Goal: Information Seeking & Learning: Check status

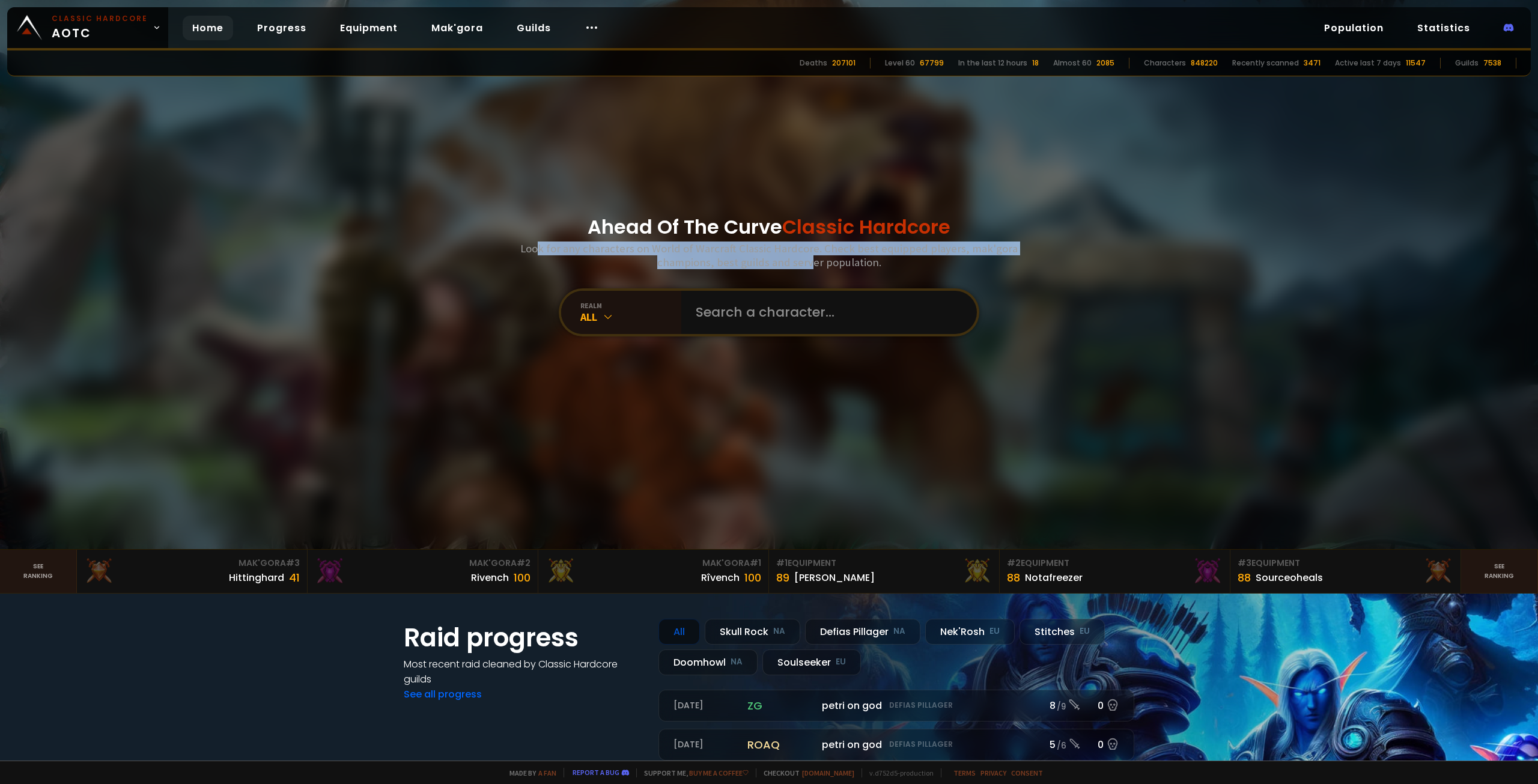
drag, startPoint x: 546, startPoint y: 248, endPoint x: 811, endPoint y: 262, distance: 265.4
click at [806, 262] on h3 "Look for any characters on World of Warcraft Classic Hardcore. Check best equip…" at bounding box center [769, 255] width 507 height 28
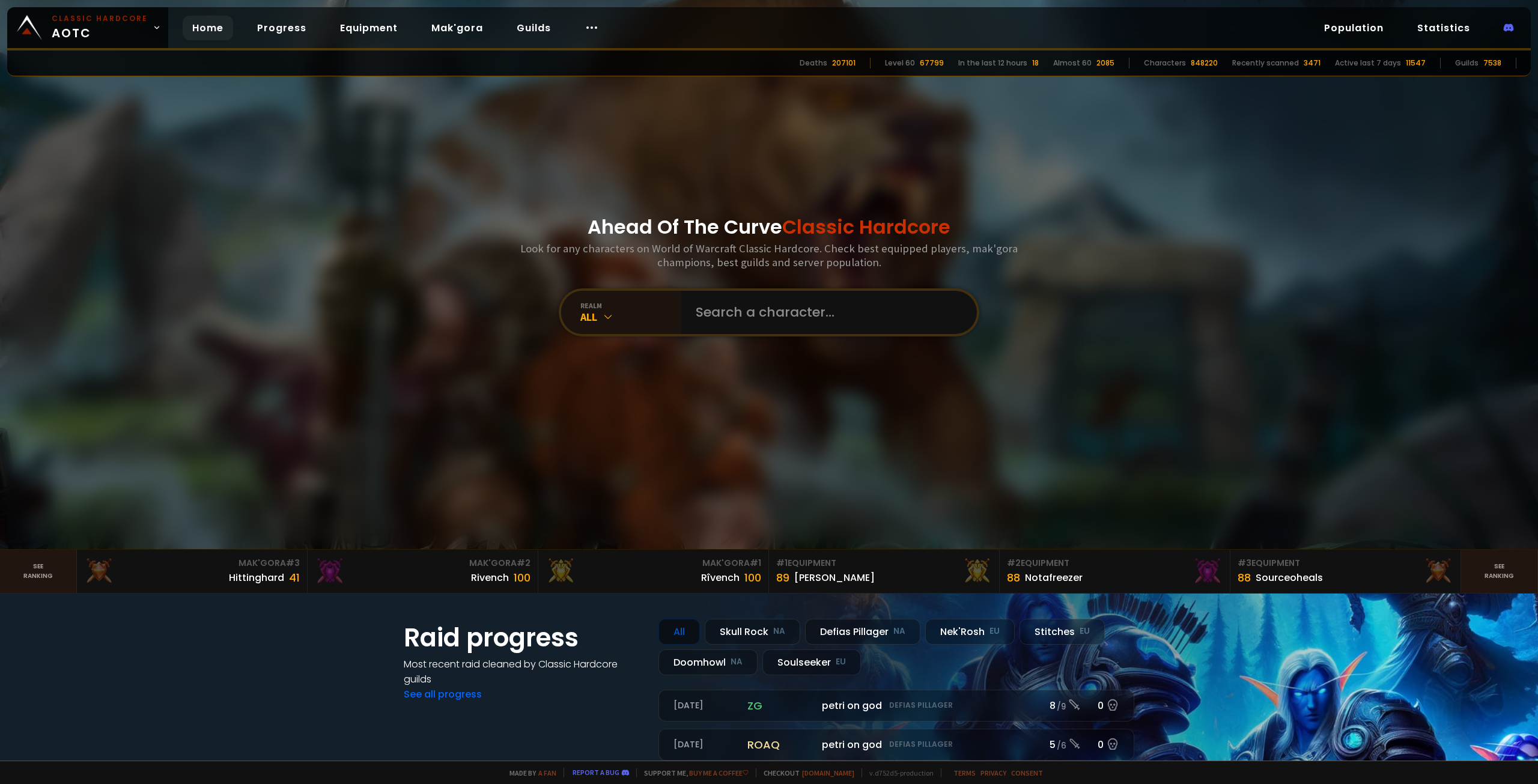
click at [823, 262] on h3 "Look for any characters on World of Warcraft Classic Hardcore. Check best equip…" at bounding box center [769, 255] width 507 height 28
drag, startPoint x: 892, startPoint y: 263, endPoint x: 799, endPoint y: 263, distance: 93.0
click at [800, 263] on h3 "Look for any characters on World of Warcraft Classic Hardcore. Check best equip…" at bounding box center [769, 255] width 507 height 28
click at [740, 299] on input "text" at bounding box center [825, 312] width 274 height 43
type input "heltsjukt"
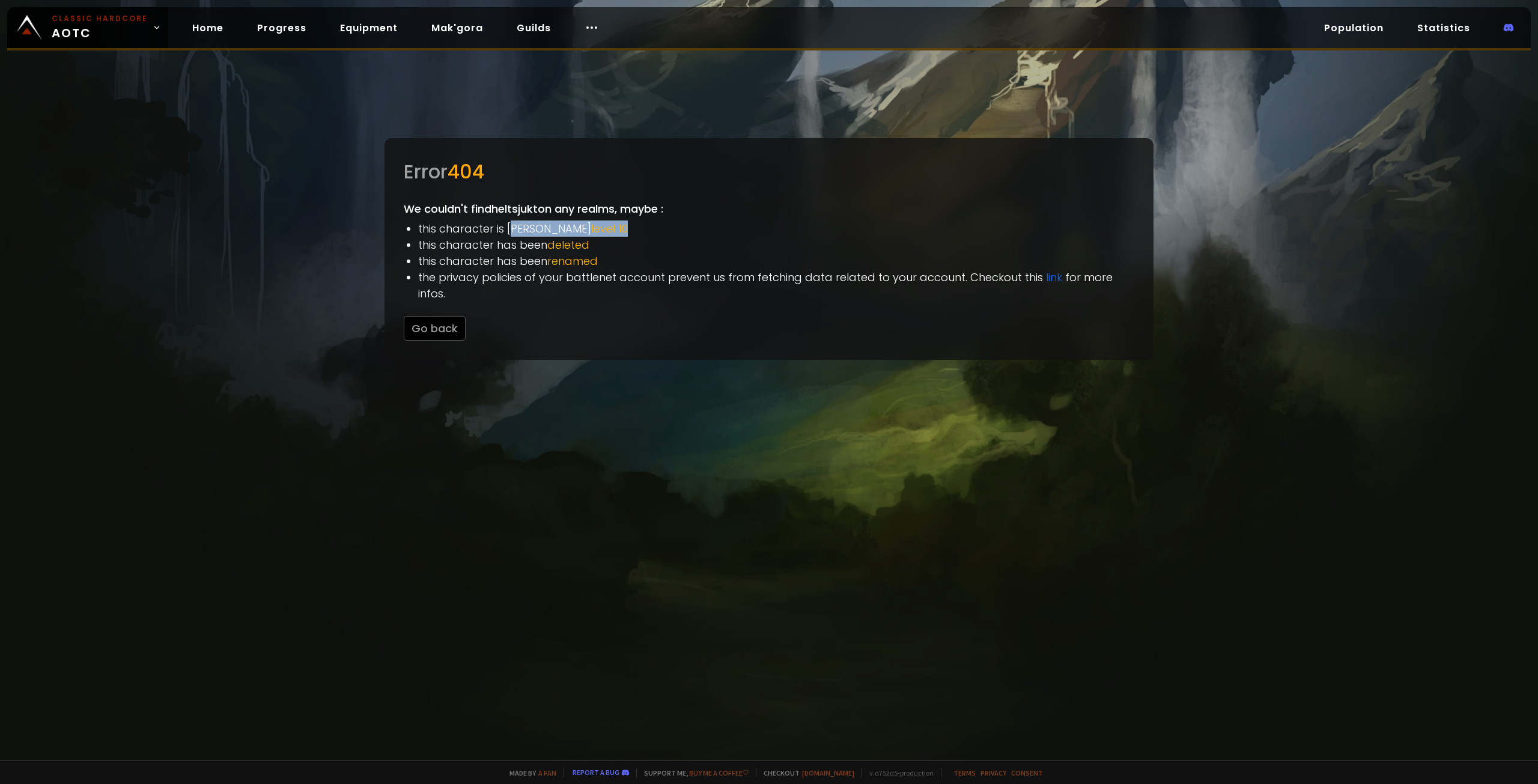
drag, startPoint x: 591, startPoint y: 224, endPoint x: 465, endPoint y: 206, distance: 127.3
click at [513, 219] on div "Error 404 We couldn't find heltsjukt on any realms, maybe : this character is […" at bounding box center [769, 249] width 769 height 222
click at [445, 199] on div "Error 404 We couldn't find heltsjukt on any realms, maybe : this character is […" at bounding box center [769, 249] width 769 height 222
click at [200, 30] on link "Home" at bounding box center [208, 28] width 50 height 24
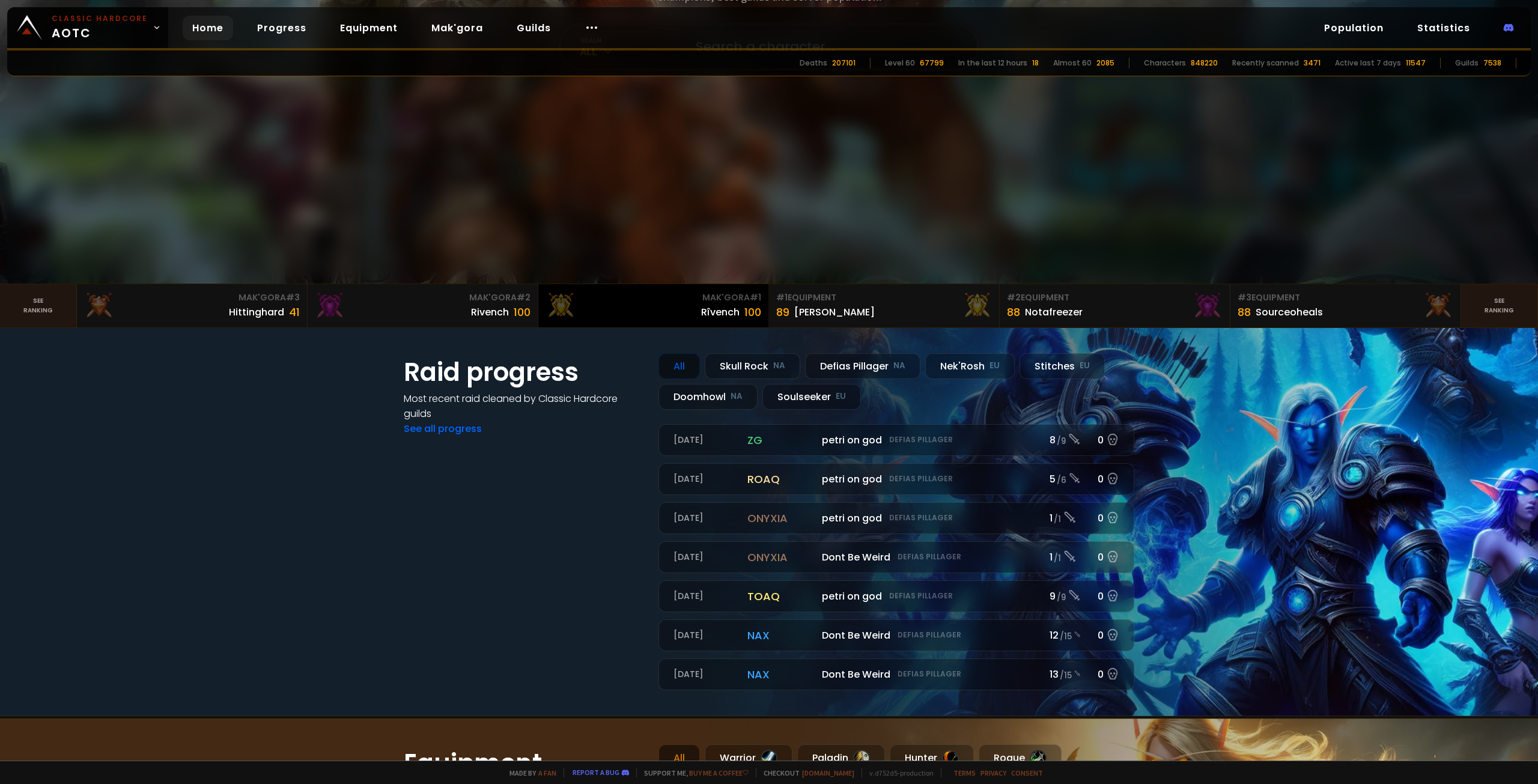
scroll to position [300, 0]
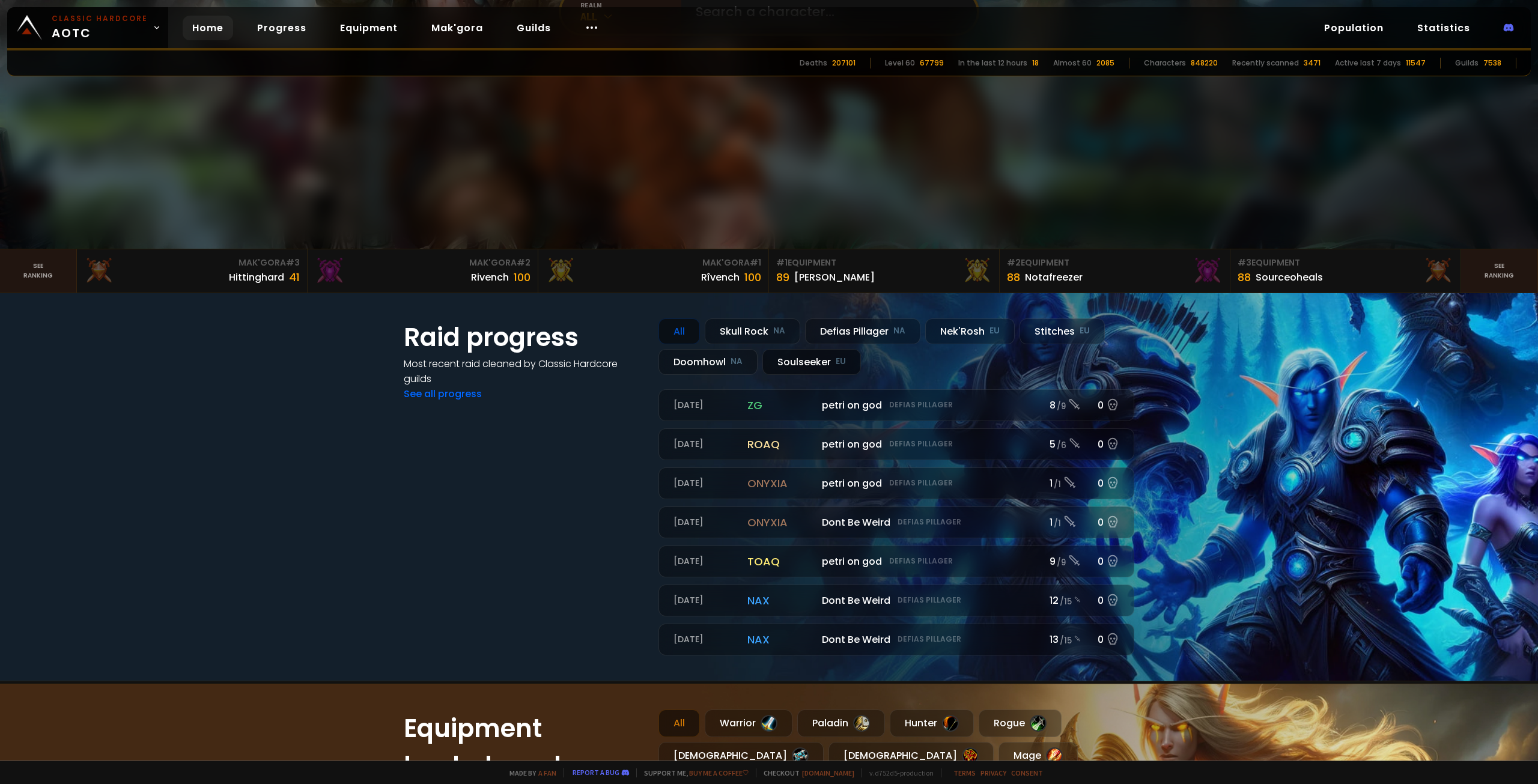
click at [811, 369] on div "Soulseeker EU" at bounding box center [812, 362] width 99 height 26
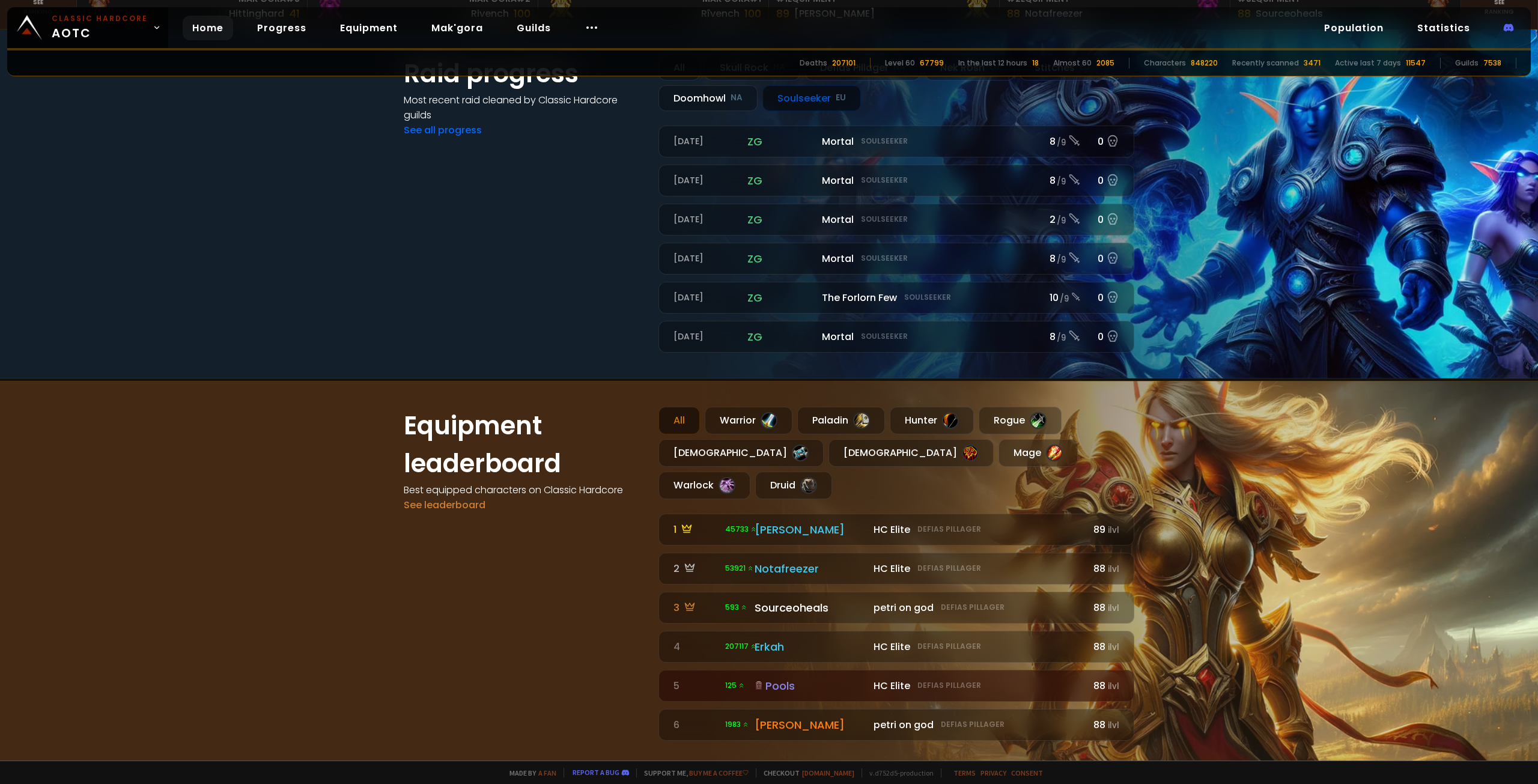
scroll to position [601, 0]
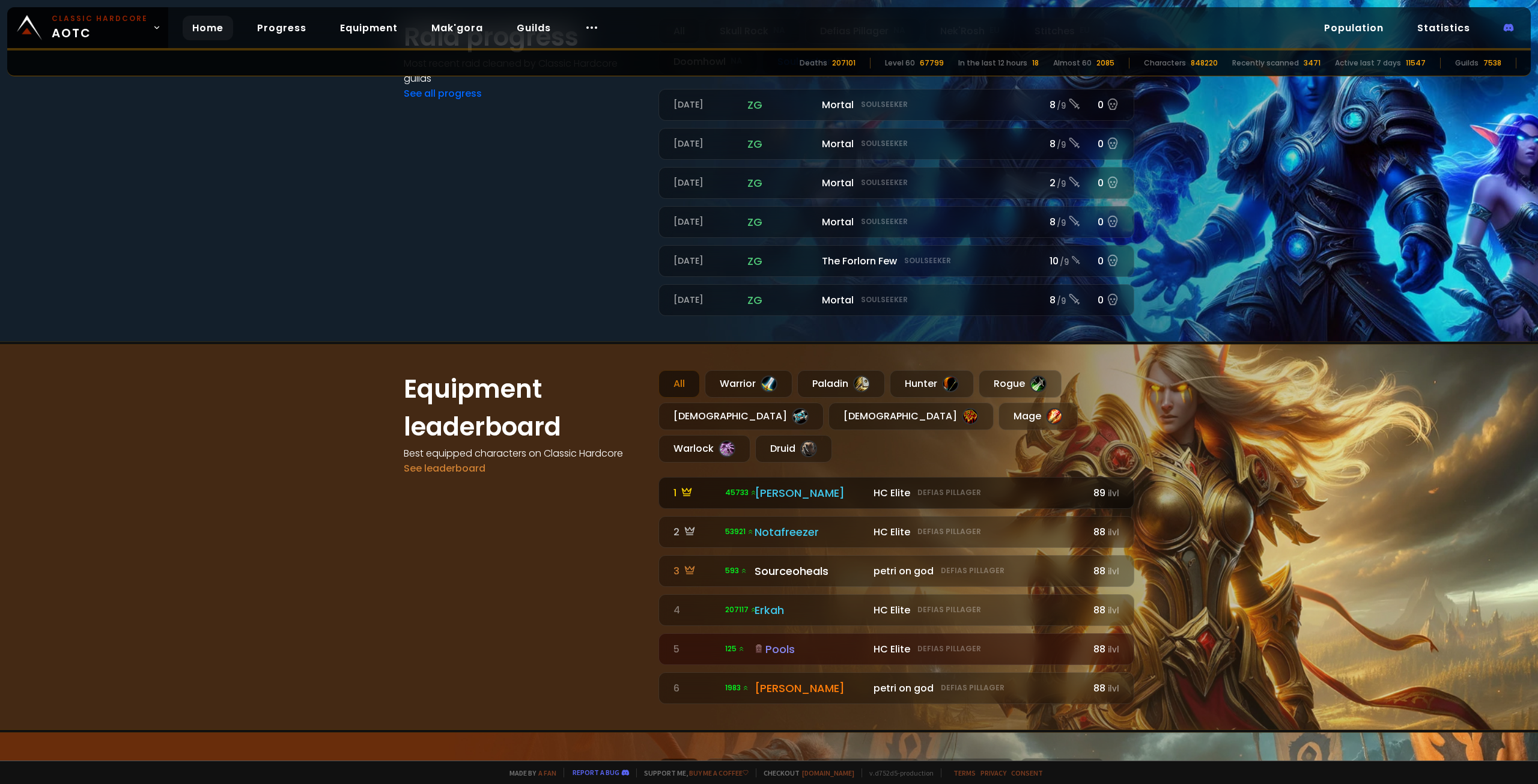
click at [746, 487] on span "45733" at bounding box center [741, 492] width 32 height 11
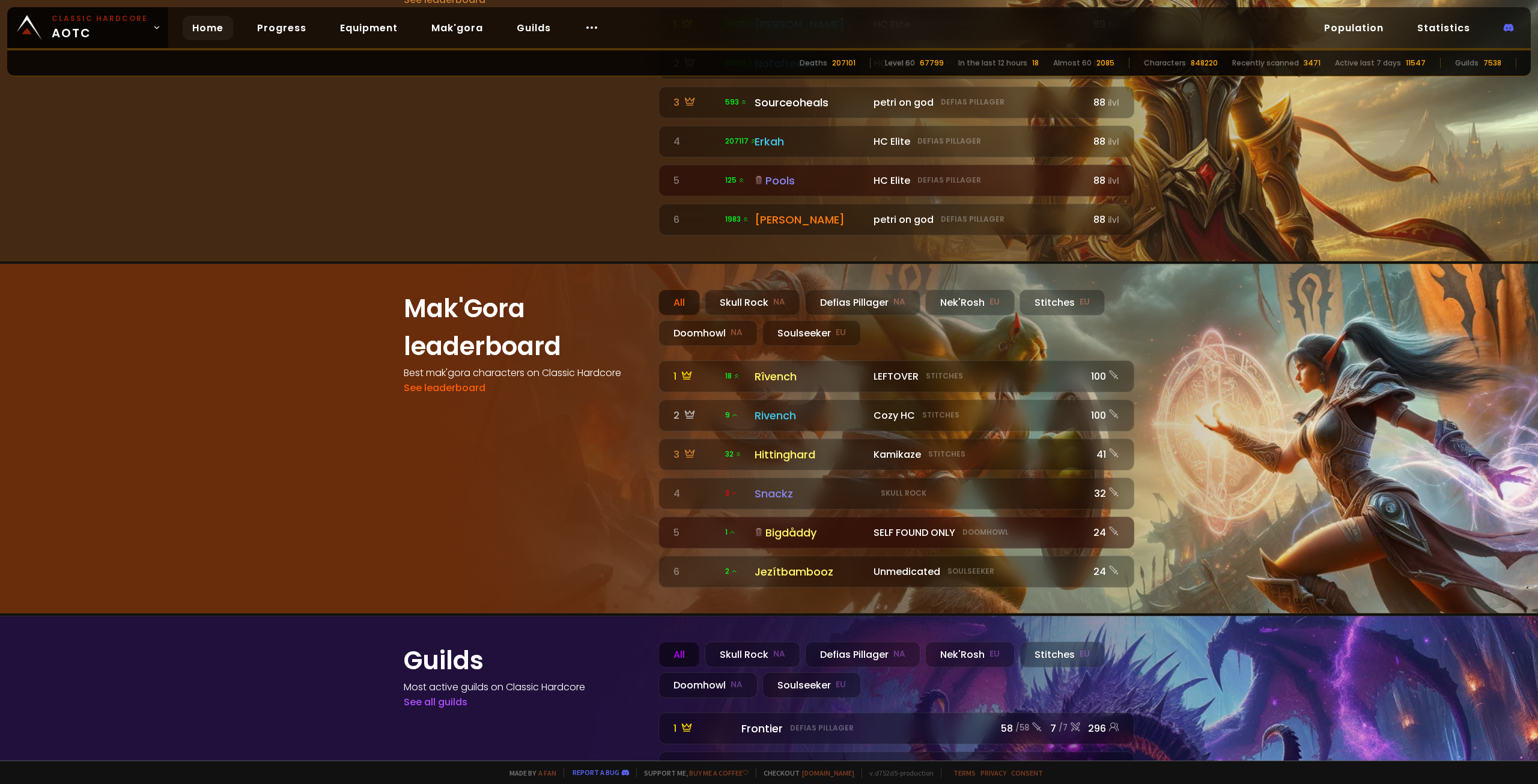
scroll to position [1021, 0]
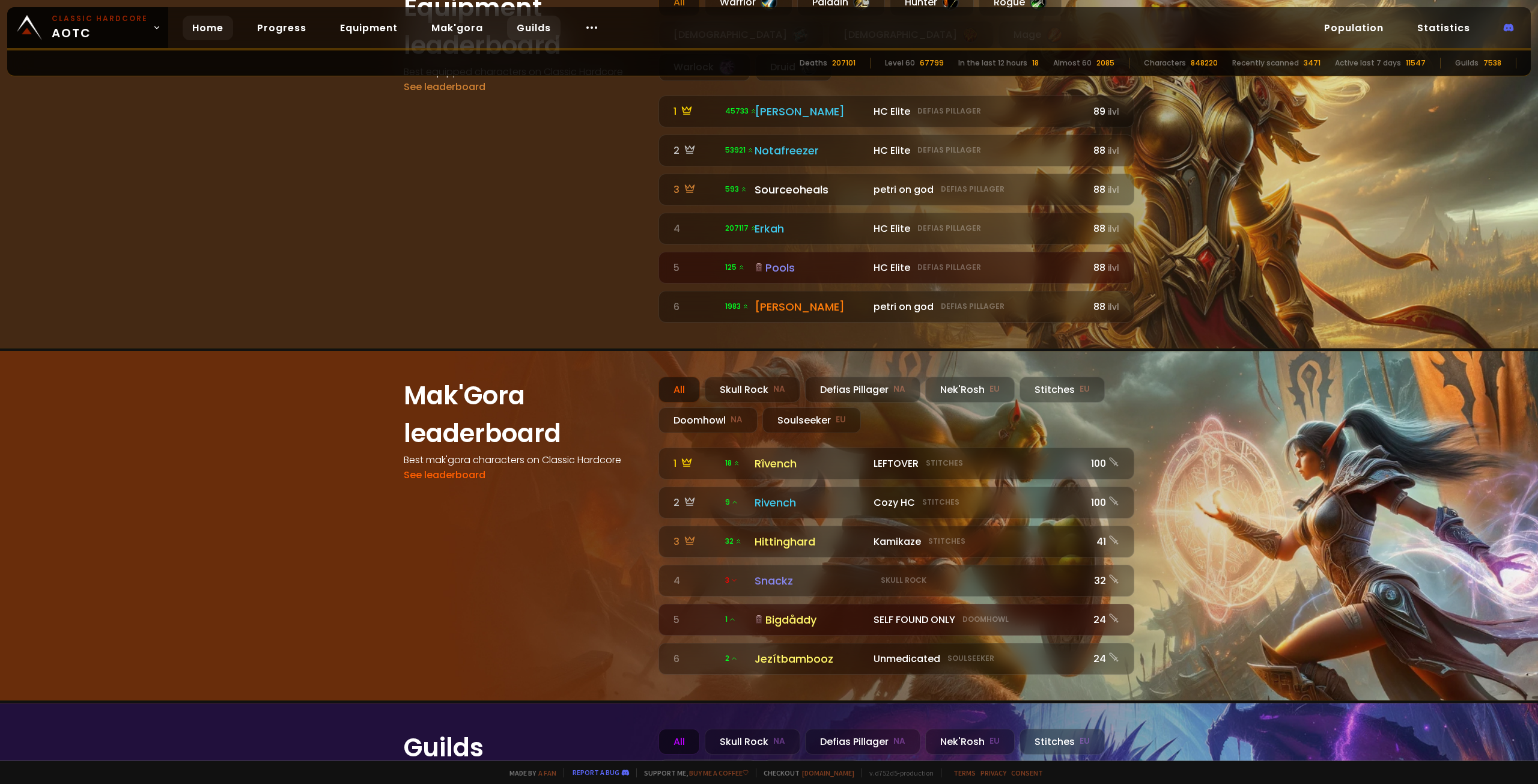
click at [521, 27] on link "Guilds" at bounding box center [533, 28] width 54 height 24
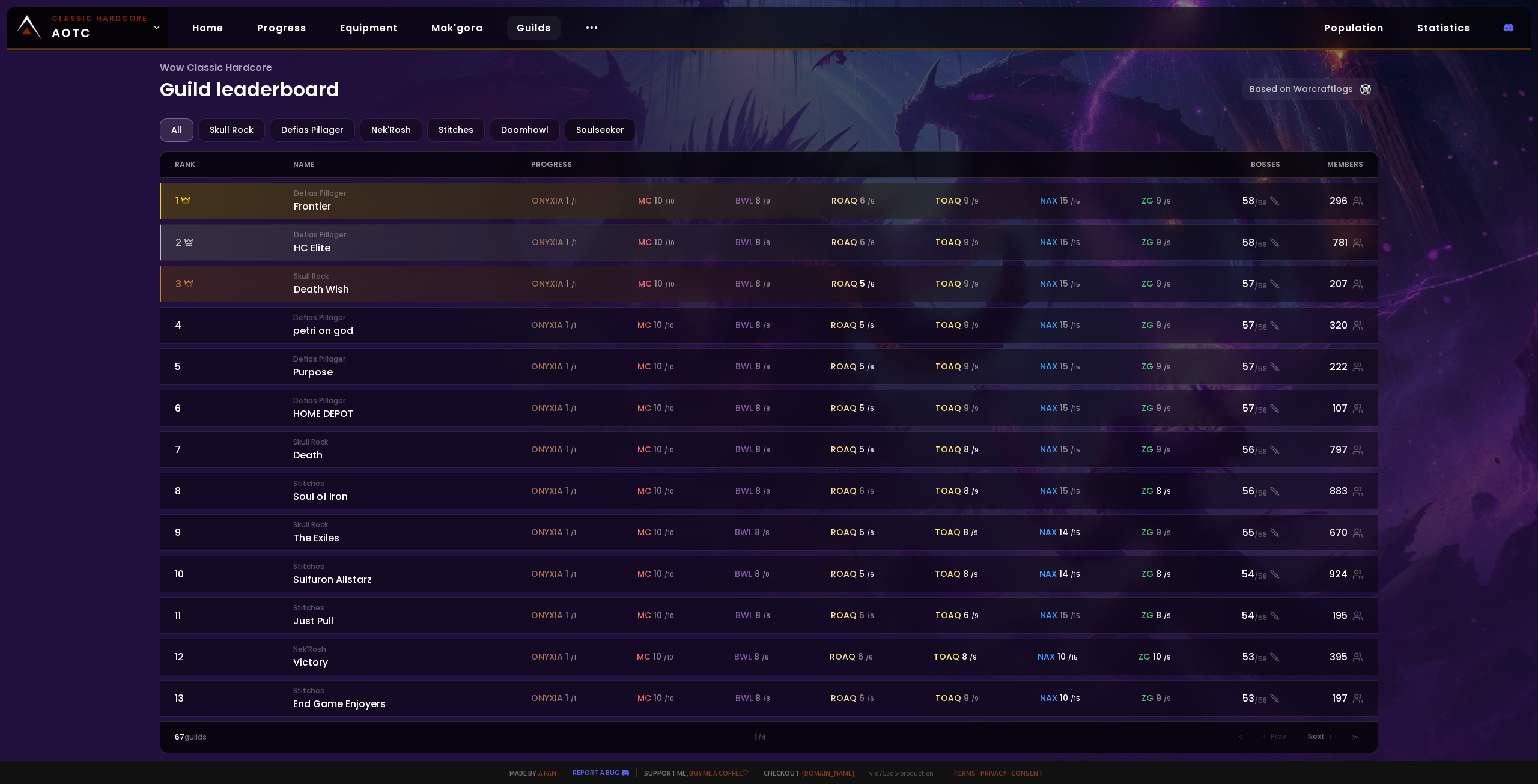
click at [575, 130] on div "Soulseeker" at bounding box center [600, 130] width 71 height 24
